Goal: Transaction & Acquisition: Download file/media

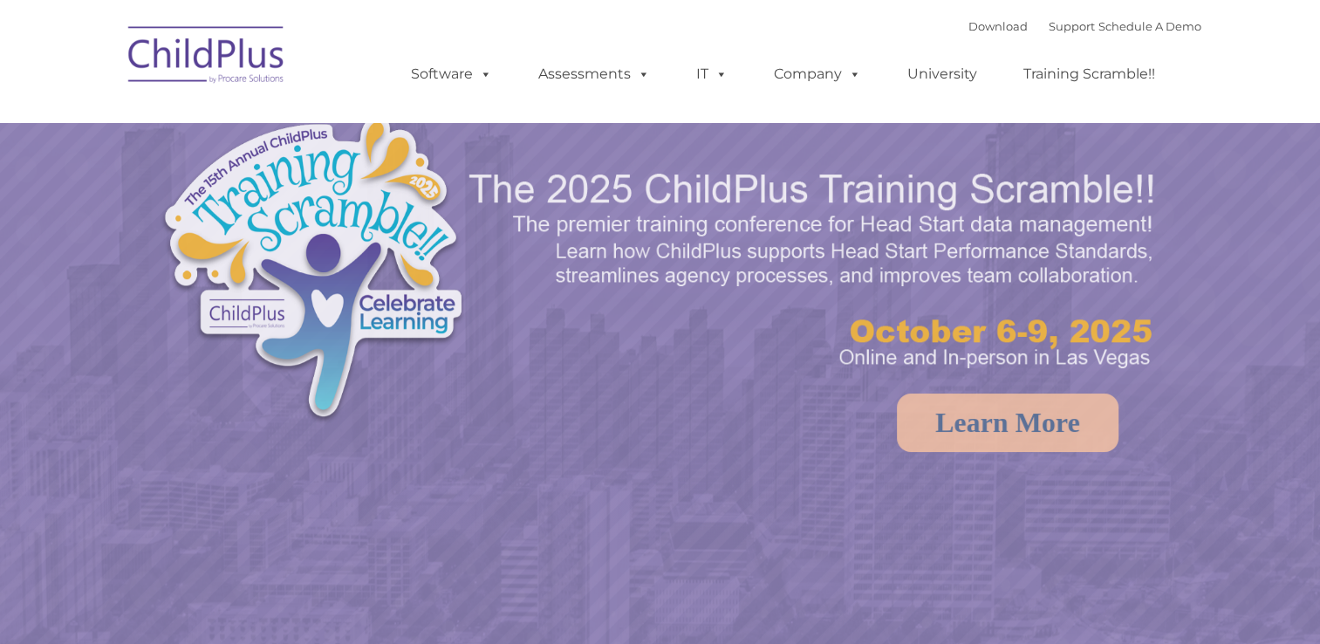
select select "MEDIUM"
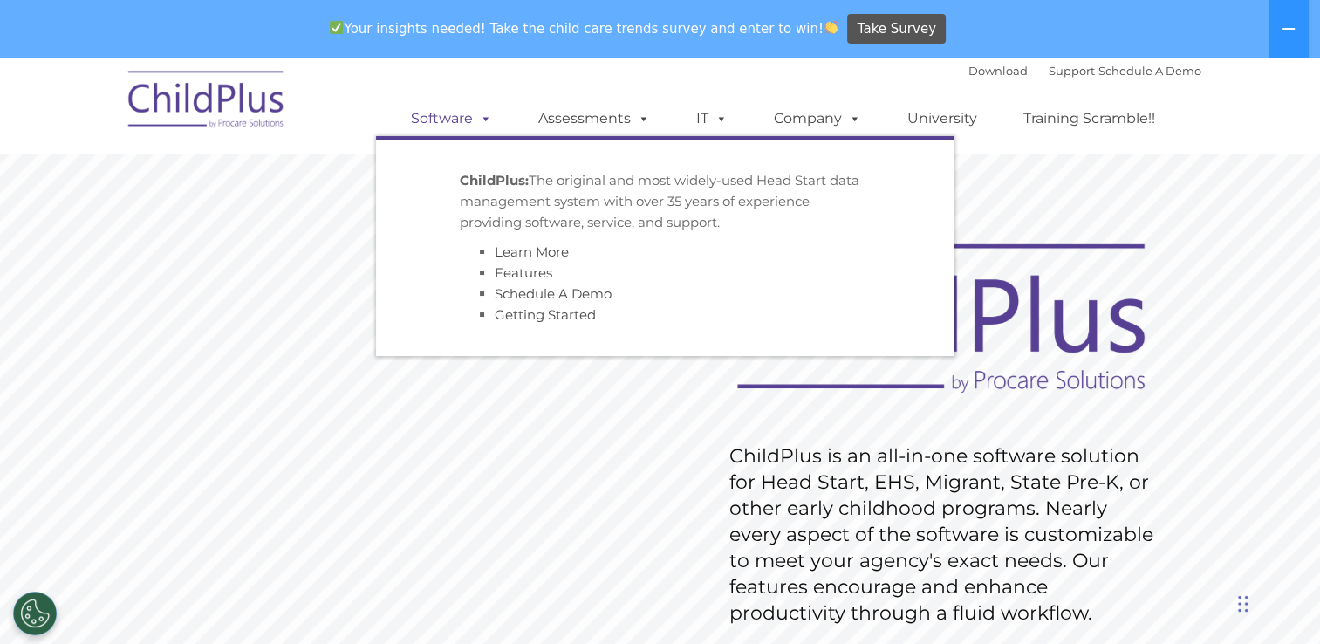
click at [468, 122] on link "Software" at bounding box center [451, 118] width 116 height 35
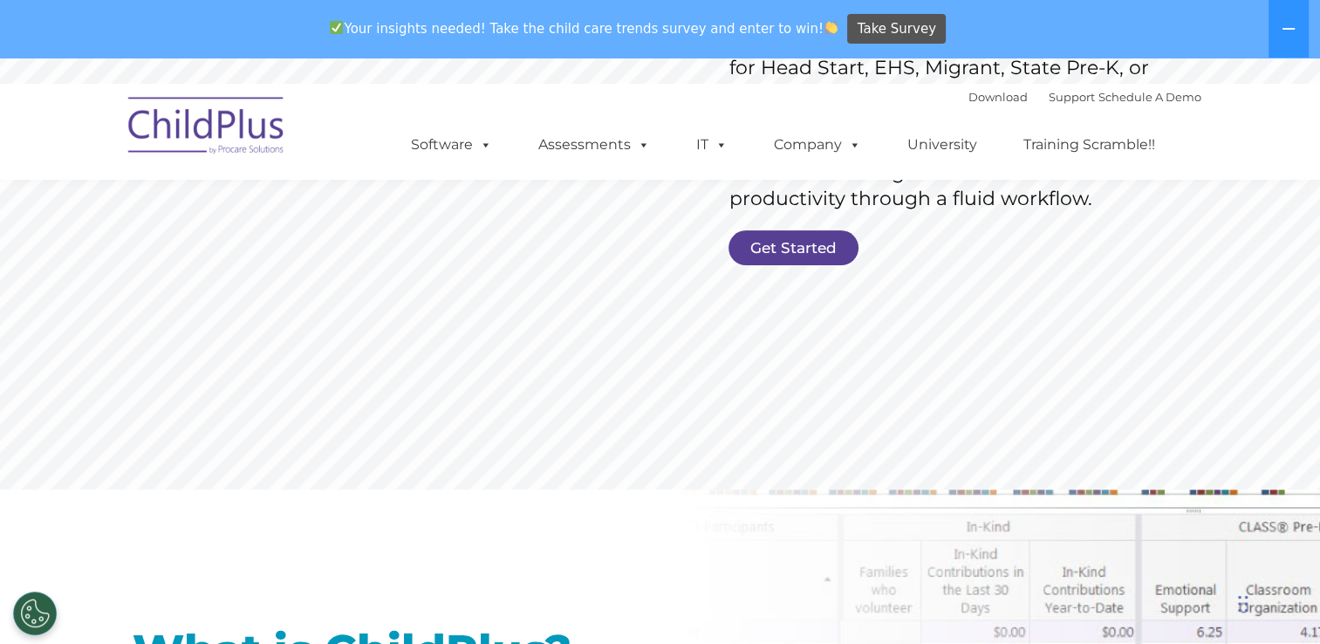
scroll to position [440, 0]
click at [761, 245] on link "Get Started" at bounding box center [793, 248] width 130 height 35
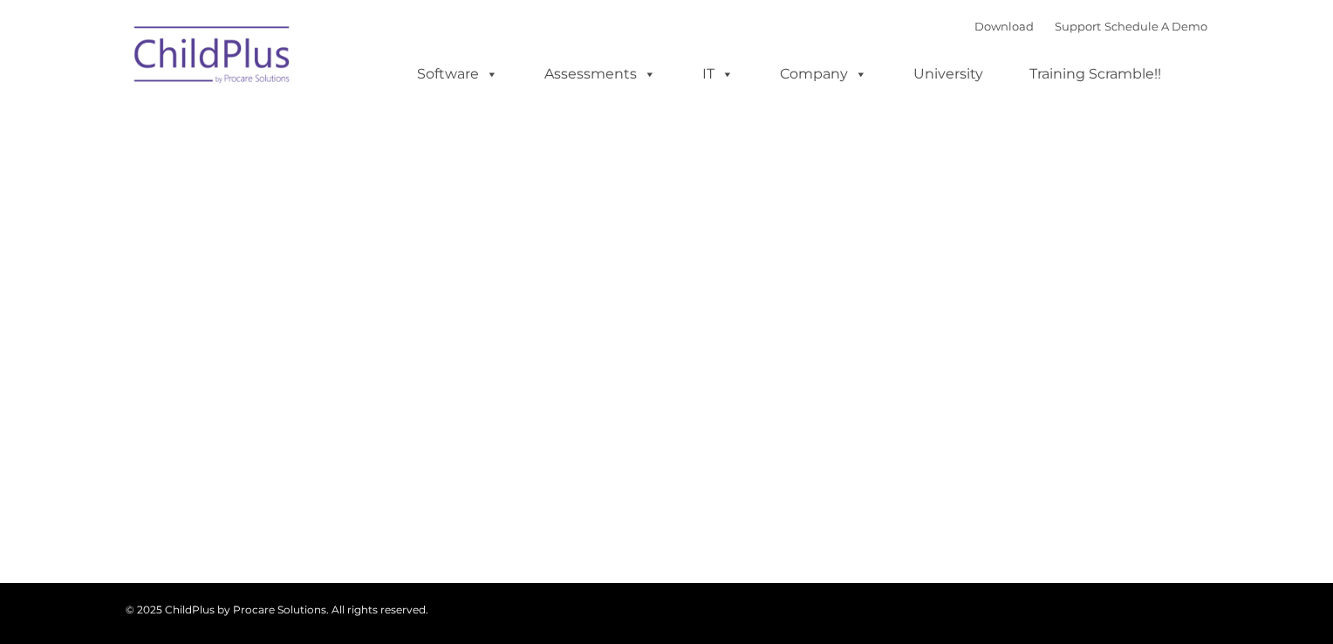
type input ""
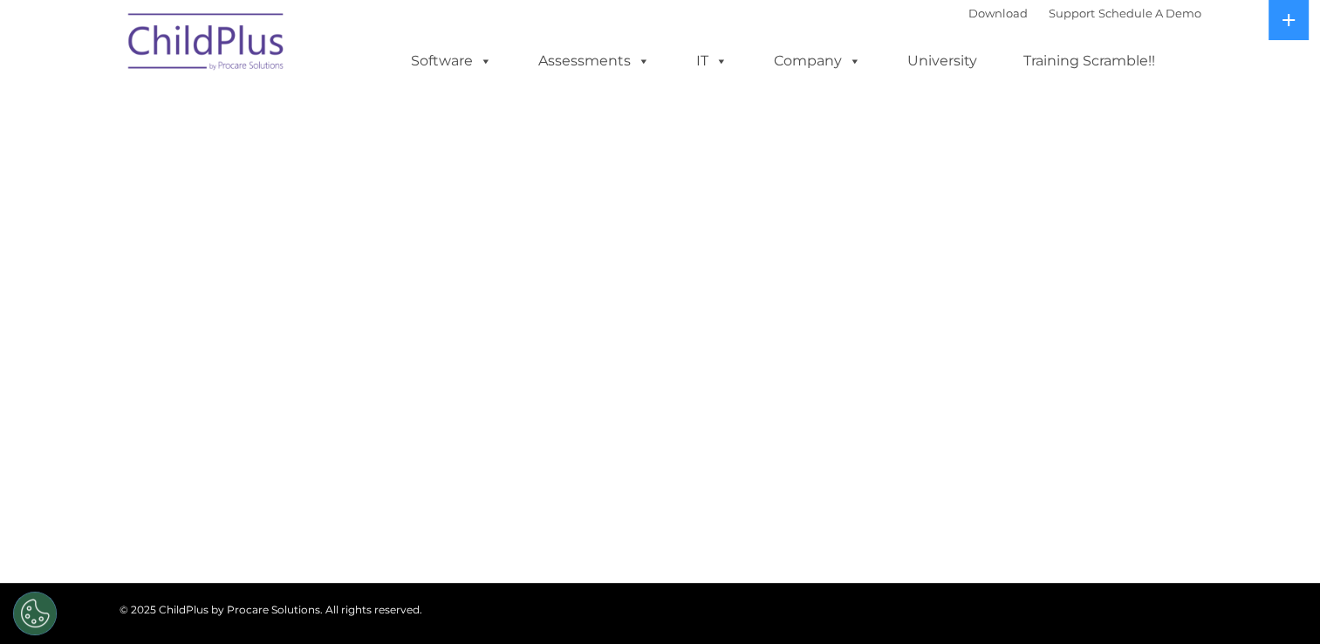
select select "MEDIUM"
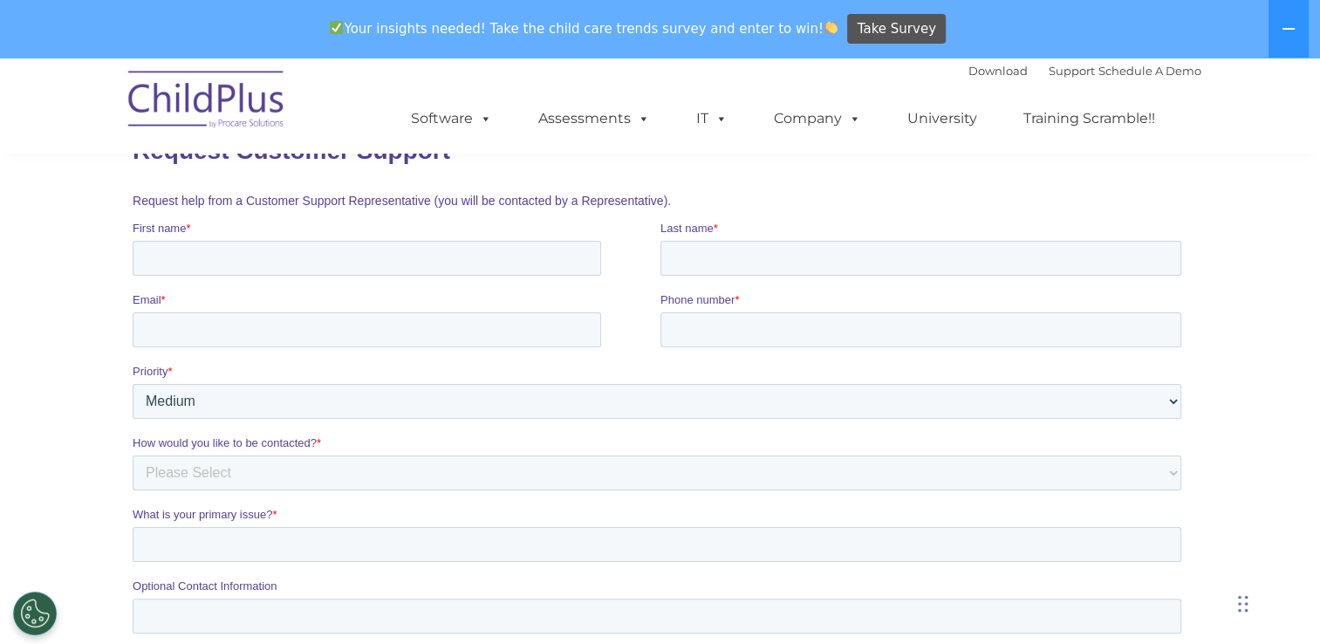
scroll to position [244, 0]
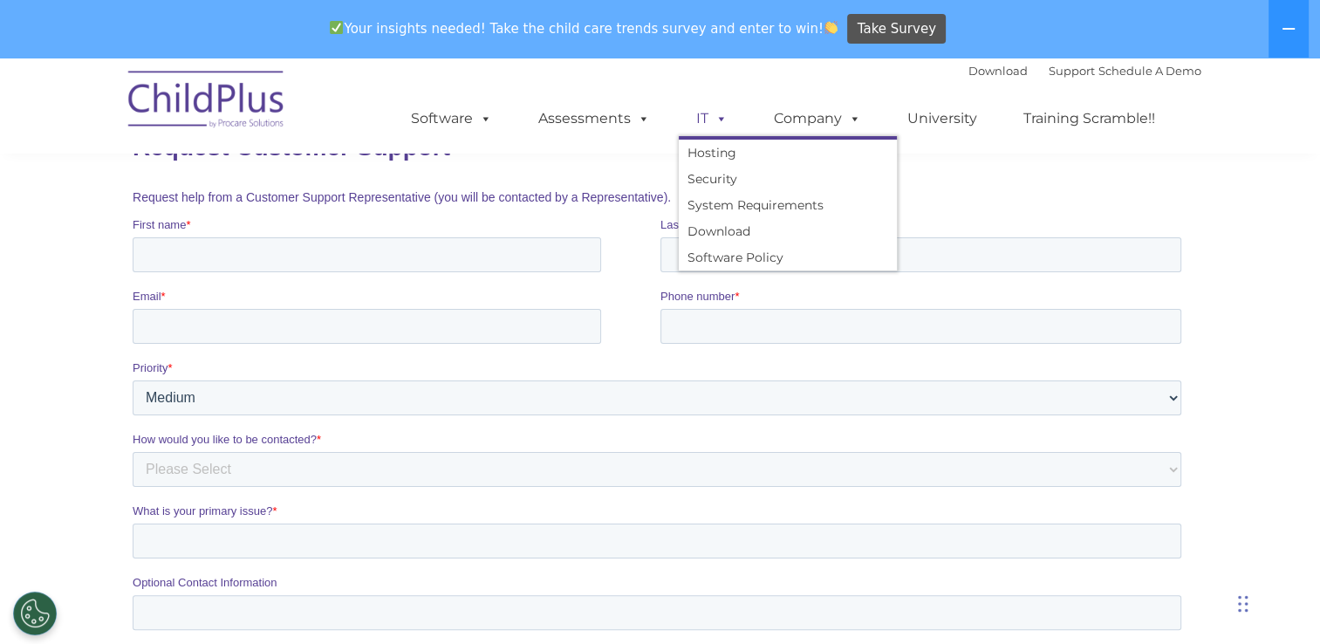
click at [712, 120] on span at bounding box center [717, 118] width 19 height 17
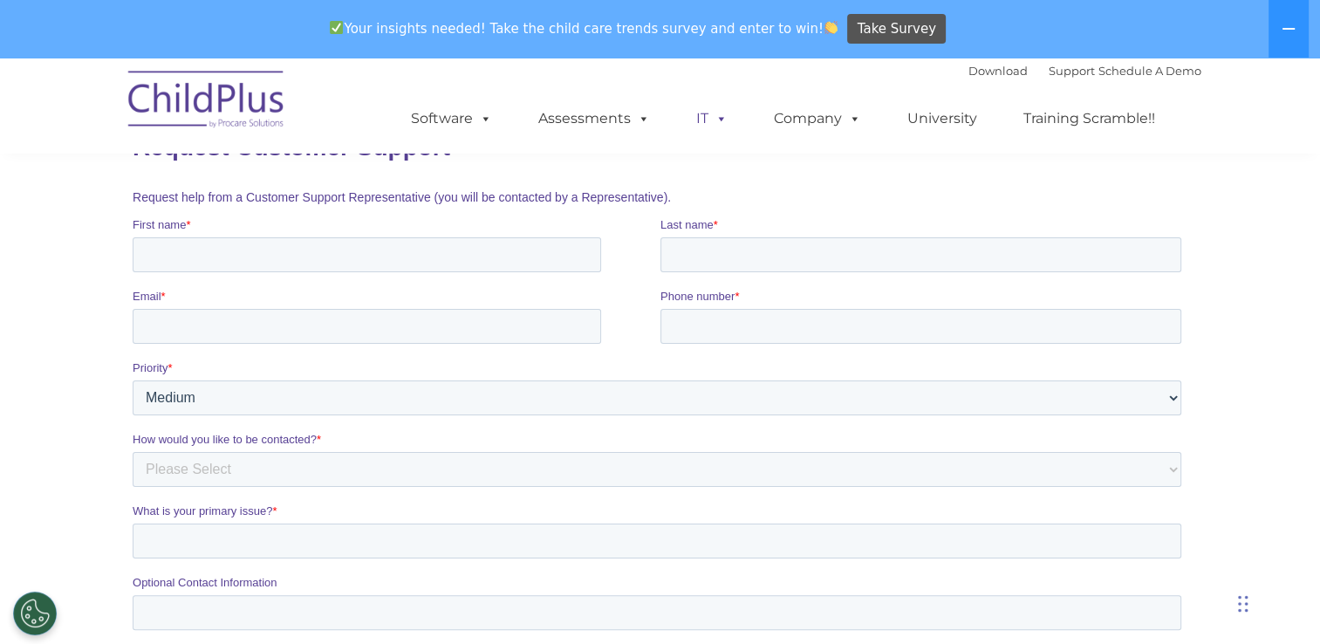
click at [712, 120] on span at bounding box center [717, 118] width 19 height 17
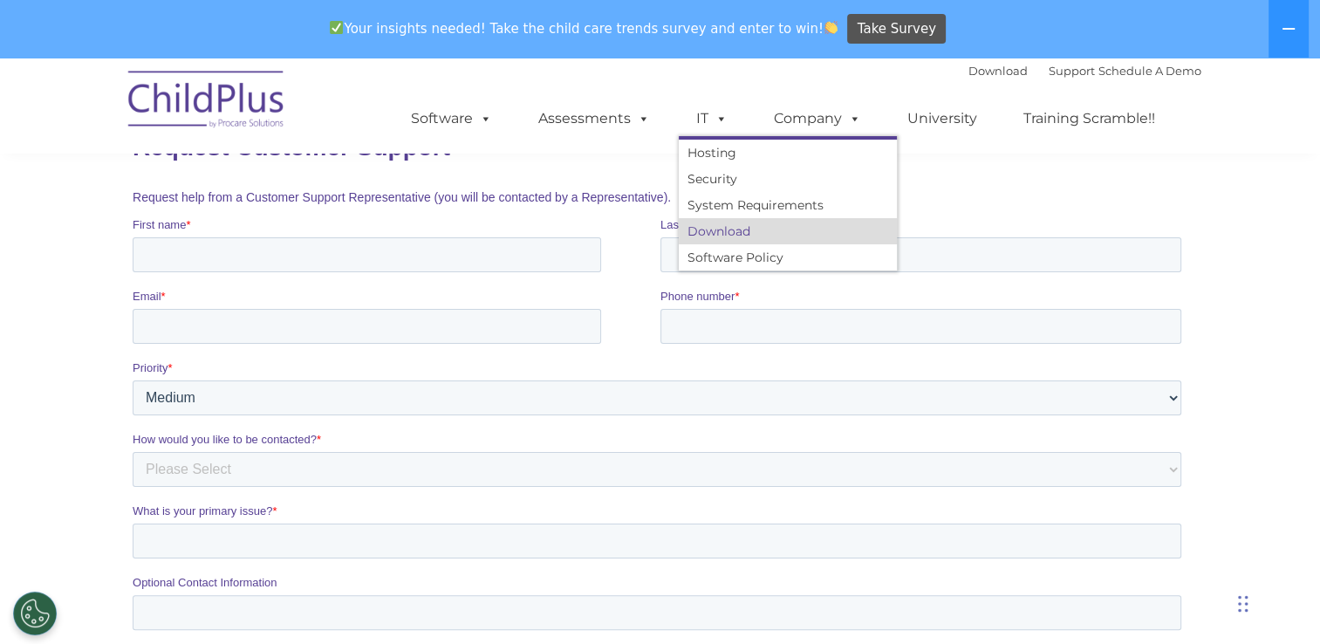
click at [725, 224] on link "Download" at bounding box center [788, 231] width 218 height 26
